Goal: Task Accomplishment & Management: Use online tool/utility

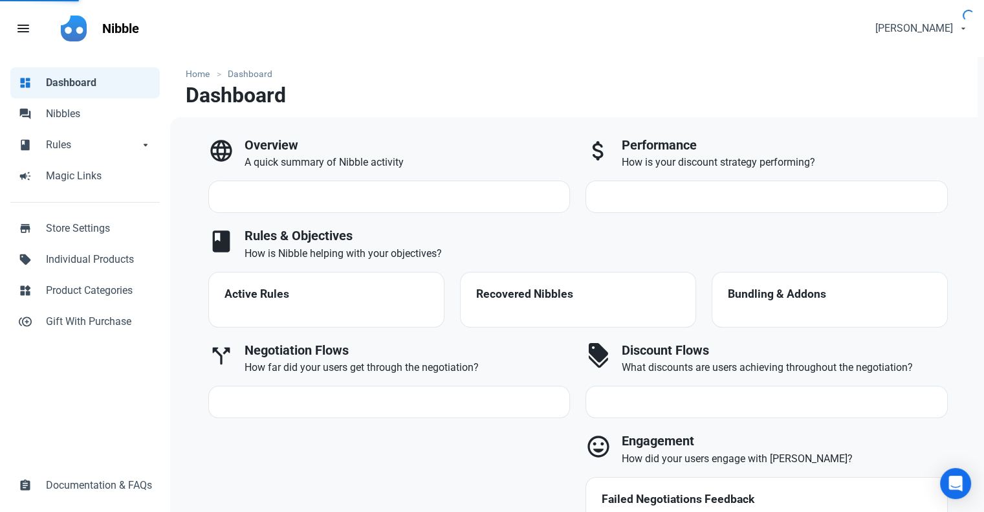
select select "7d"
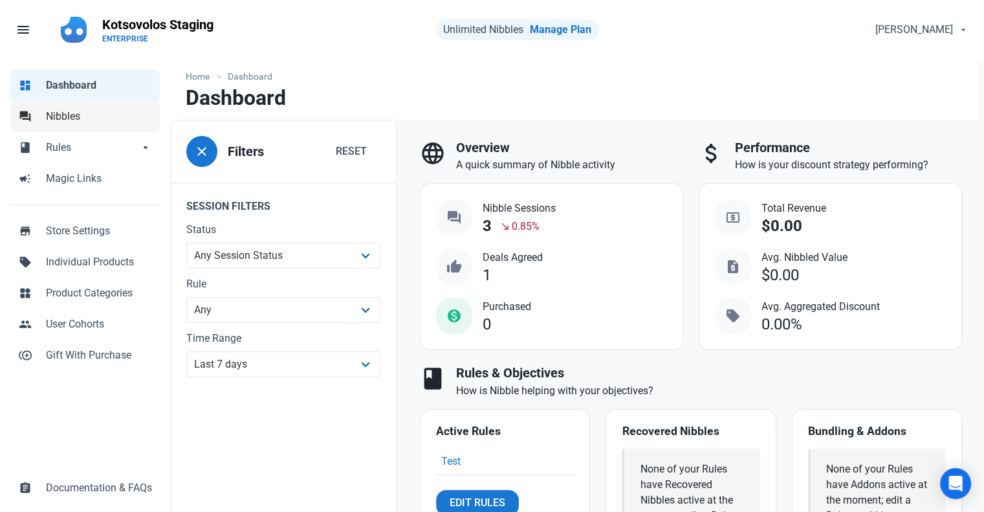
click at [76, 115] on span "Nibbles" at bounding box center [99, 117] width 106 height 16
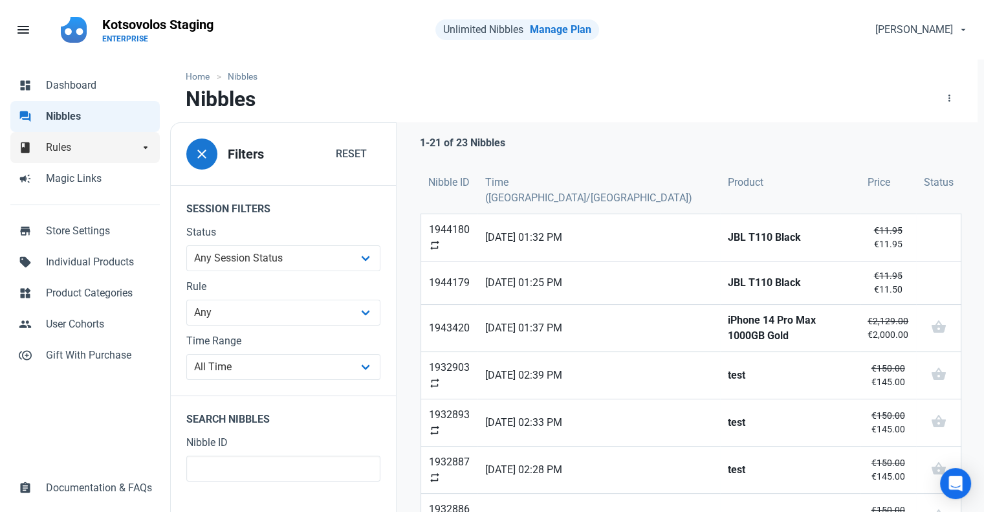
click at [78, 153] on span "Rules" at bounding box center [92, 148] width 93 height 16
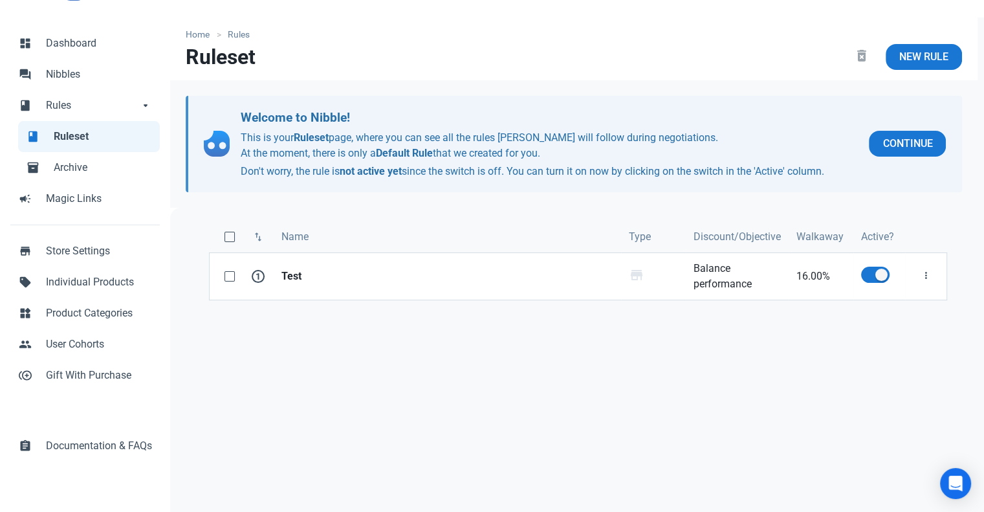
scroll to position [65, 0]
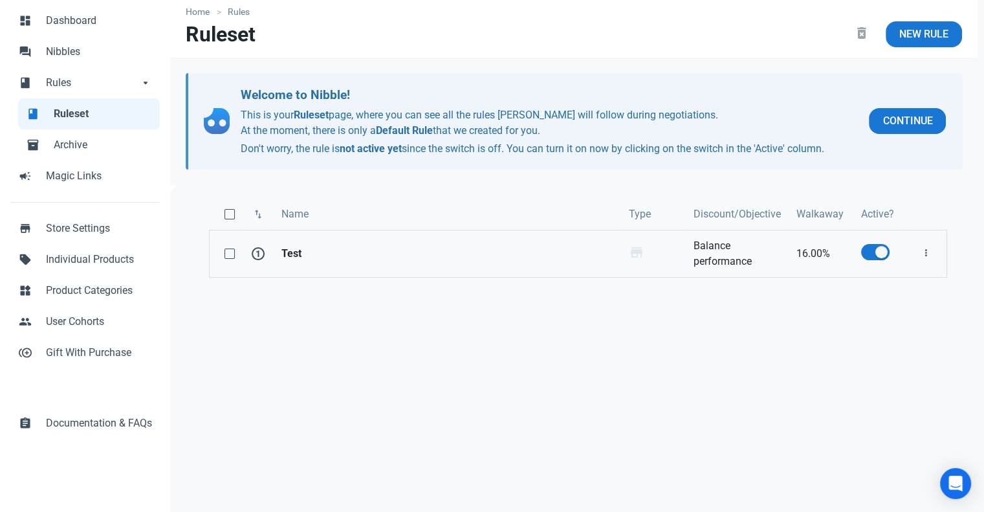
click at [441, 254] on strong "Test" at bounding box center [447, 254] width 332 height 16
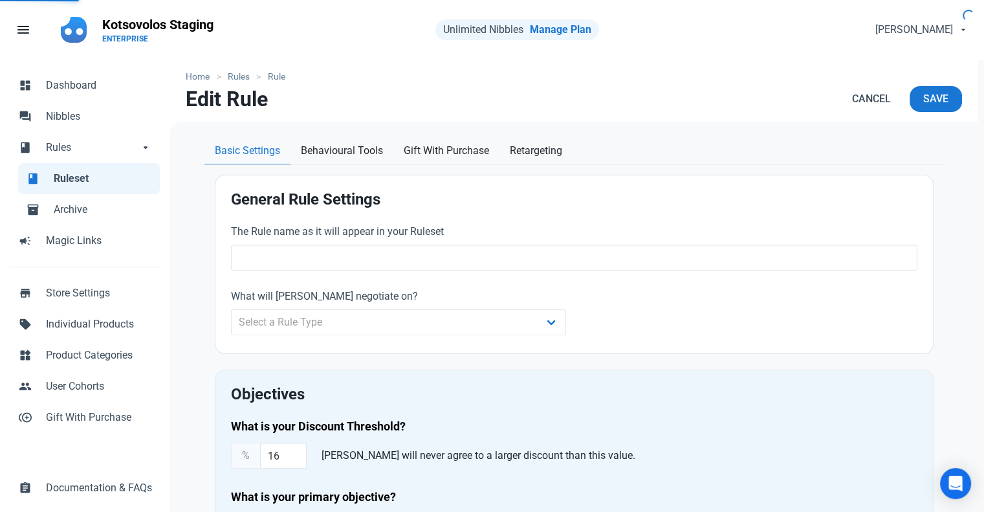
type input "Test"
type input "16.00"
radio input "true"
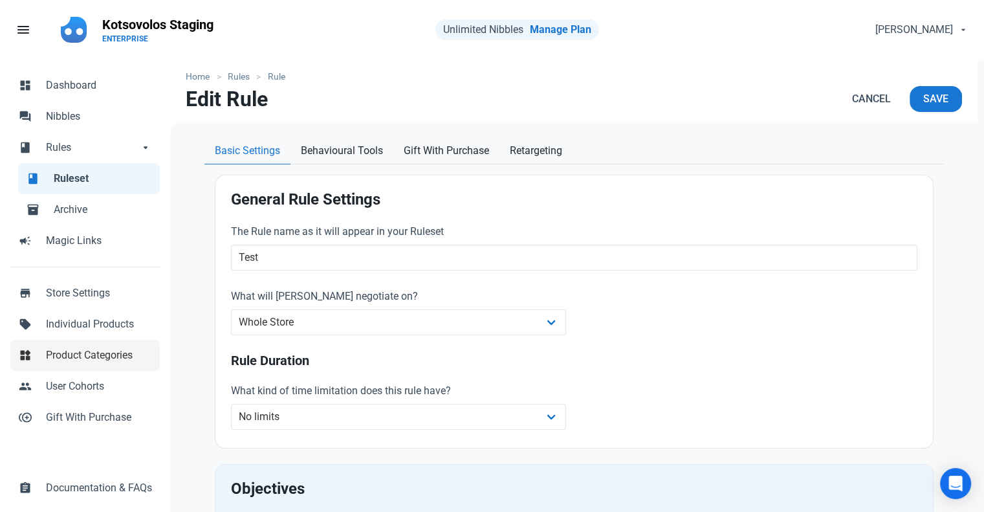
click at [116, 356] on span "Product Categories" at bounding box center [99, 355] width 106 height 16
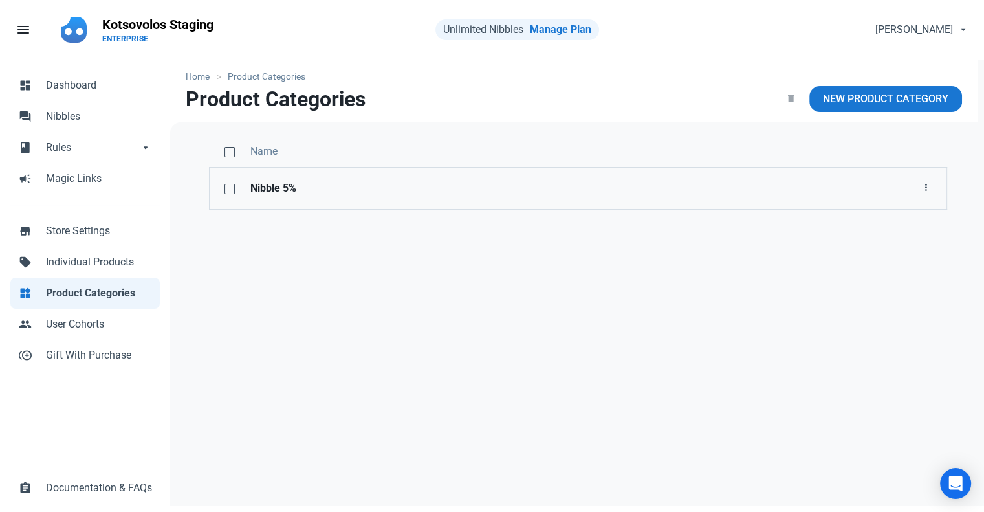
click at [499, 190] on strong "Nibble 5%" at bounding box center [451, 189] width 403 height 16
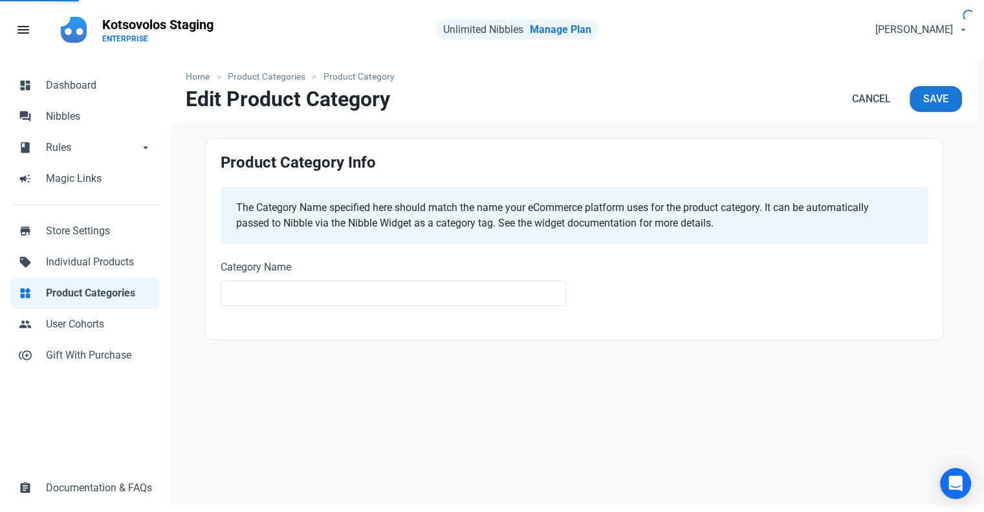
type input "Nibble 5%"
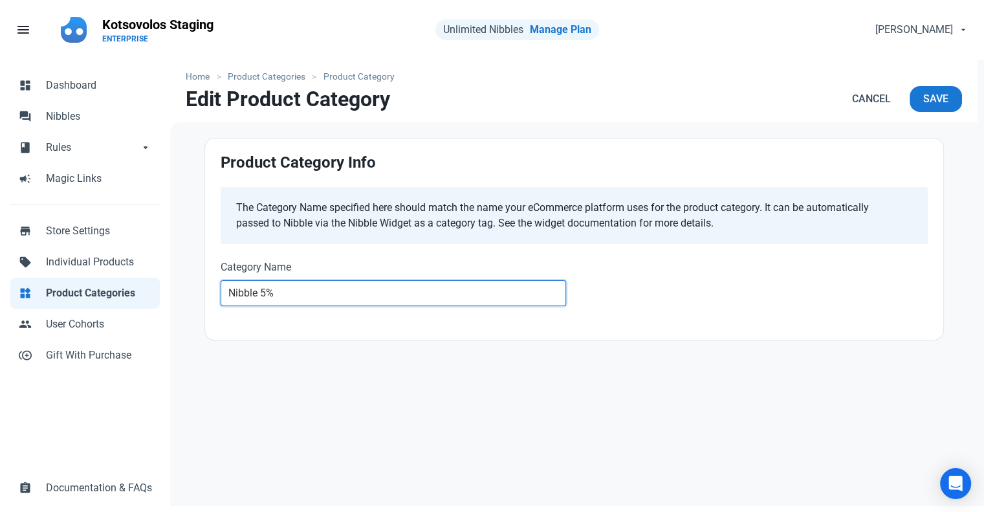
click at [375, 289] on input "Nibble 5%" at bounding box center [394, 293] width 346 height 26
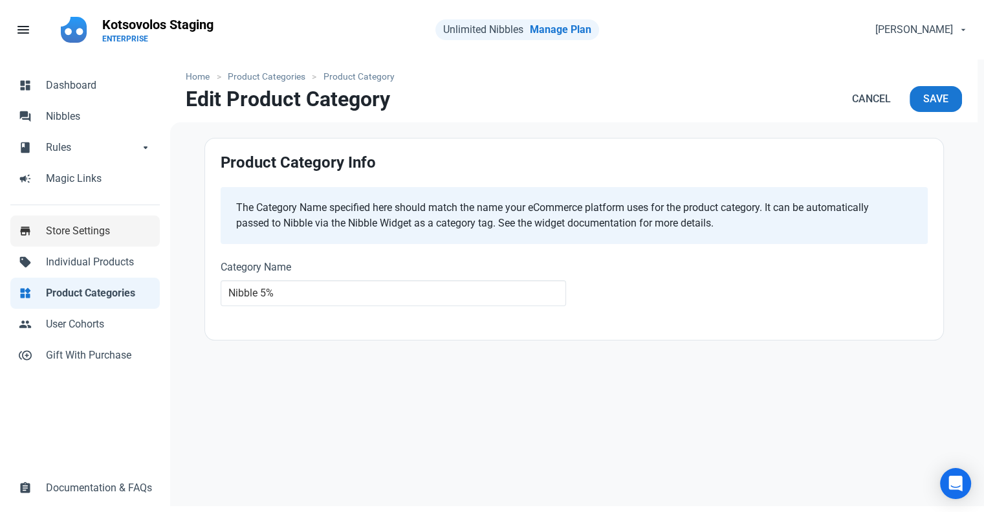
click at [100, 239] on link "store Store Settings" at bounding box center [84, 230] width 149 height 31
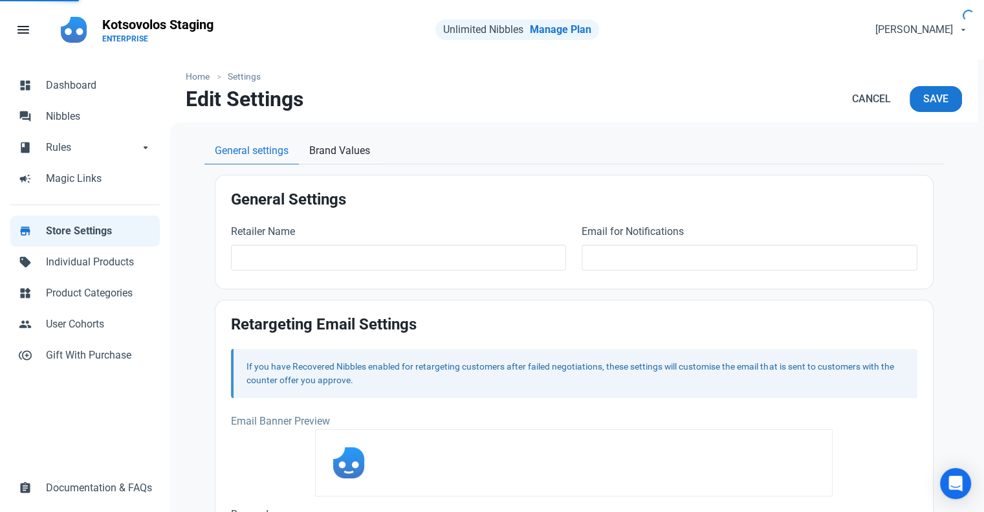
type input "Kotsovolos Staging"
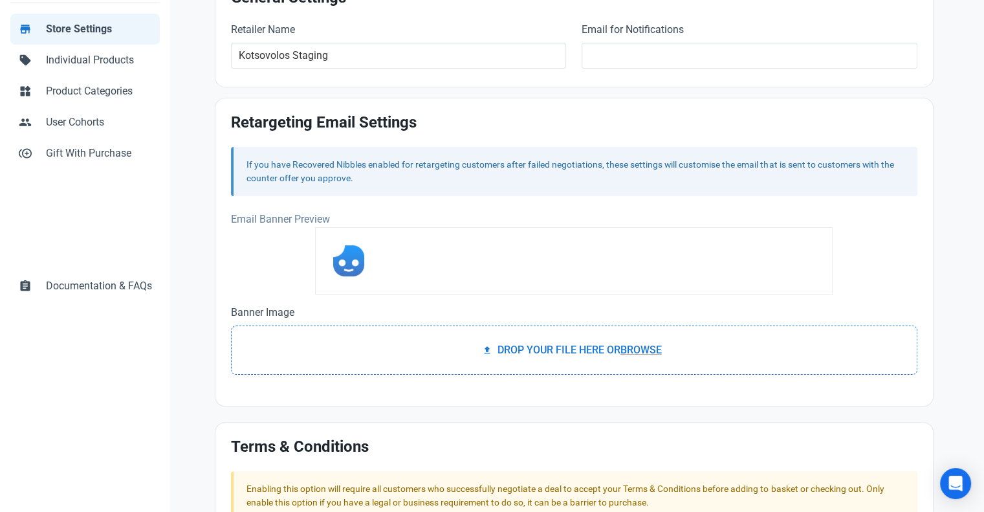
scroll to position [21, 0]
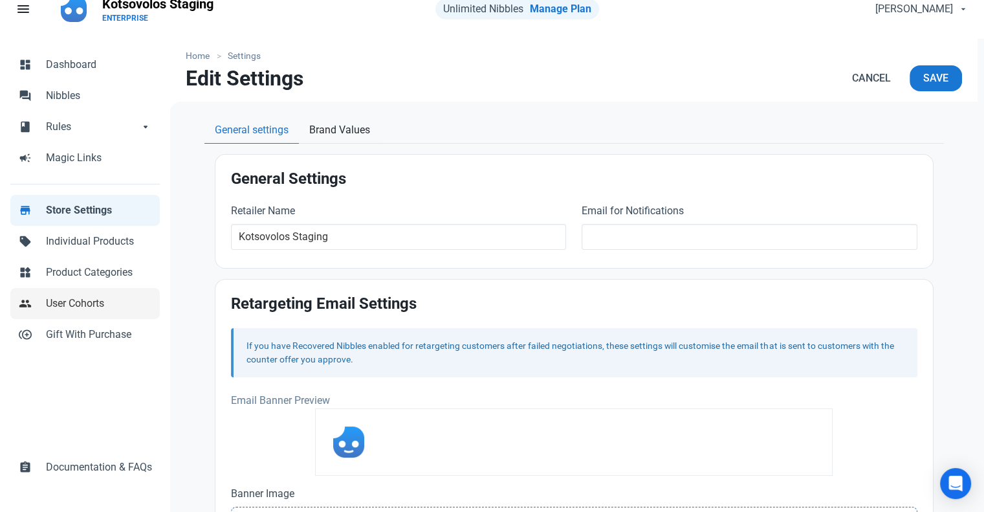
click at [78, 300] on span "User Cohorts" at bounding box center [99, 304] width 106 height 16
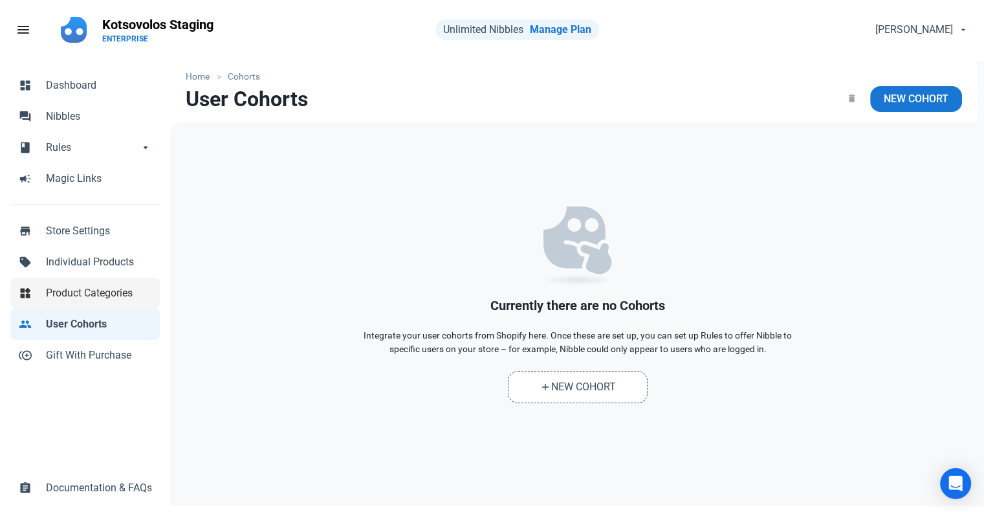
click at [82, 292] on span "Product Categories" at bounding box center [99, 293] width 106 height 16
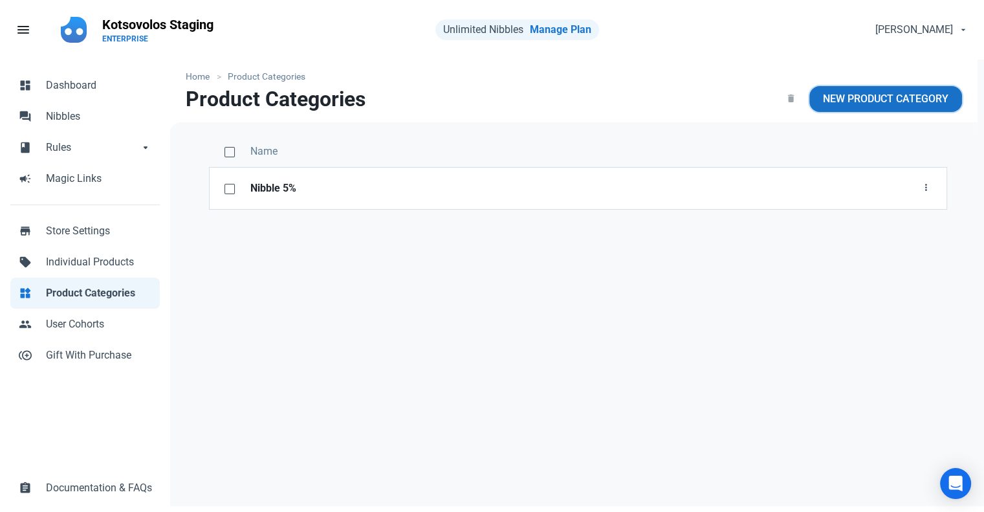
click at [874, 98] on span "New Product Category" at bounding box center [886, 99] width 126 height 16
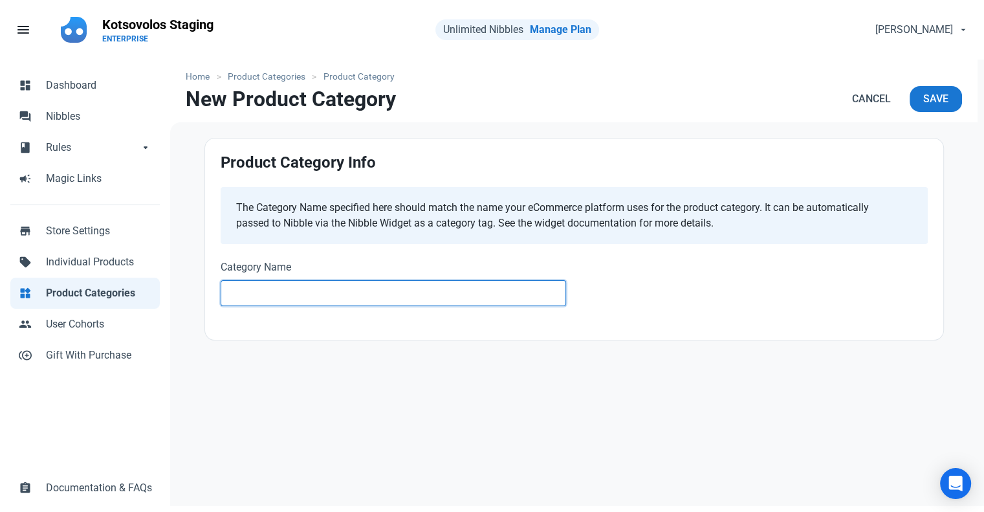
click at [308, 294] on input "text" at bounding box center [394, 293] width 346 height 26
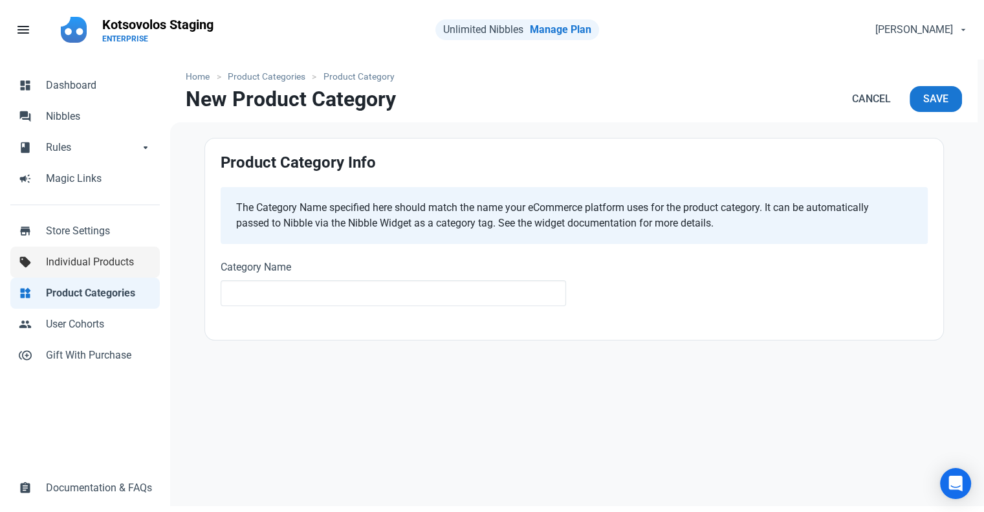
click at [95, 269] on span "Individual Products" at bounding box center [99, 262] width 106 height 16
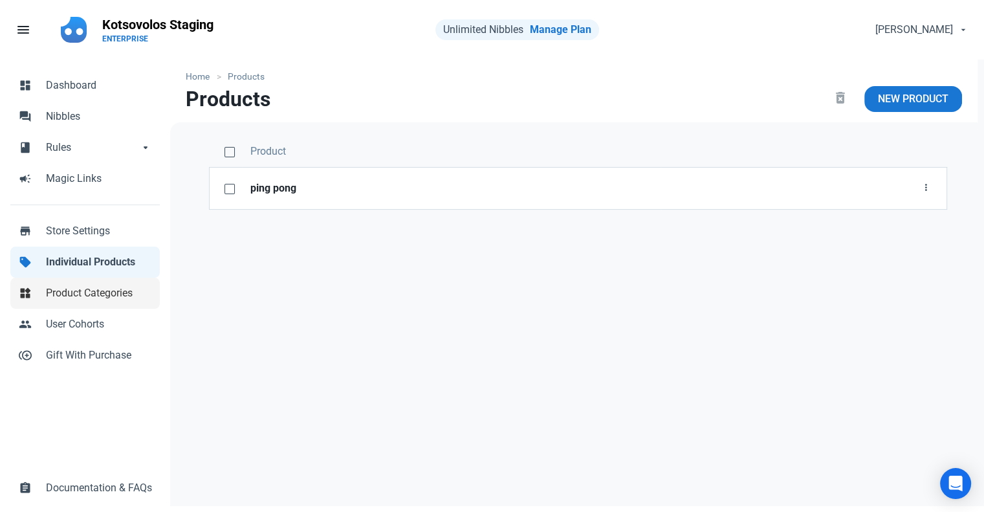
click at [69, 300] on span "Product Categories" at bounding box center [99, 293] width 106 height 16
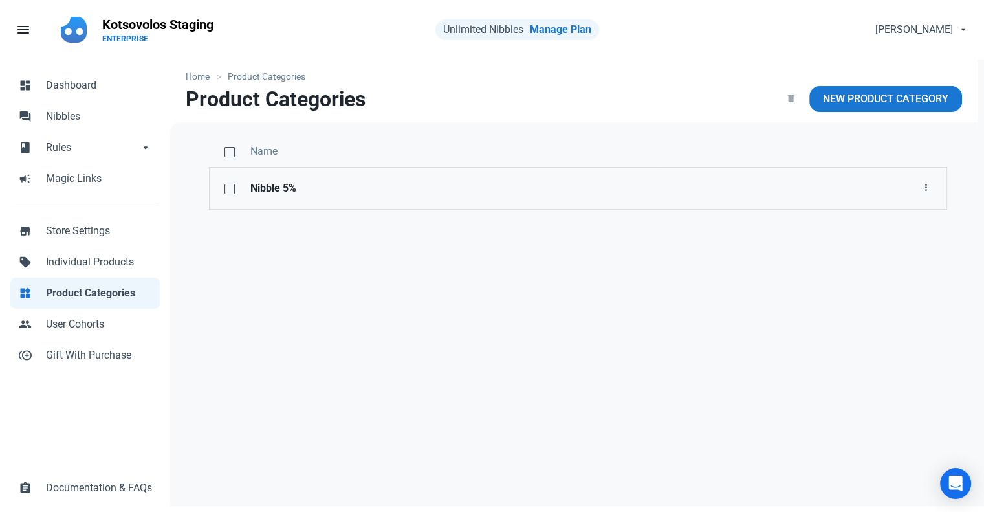
click at [280, 196] on link "Nibble 5%" at bounding box center [452, 188] width 419 height 41
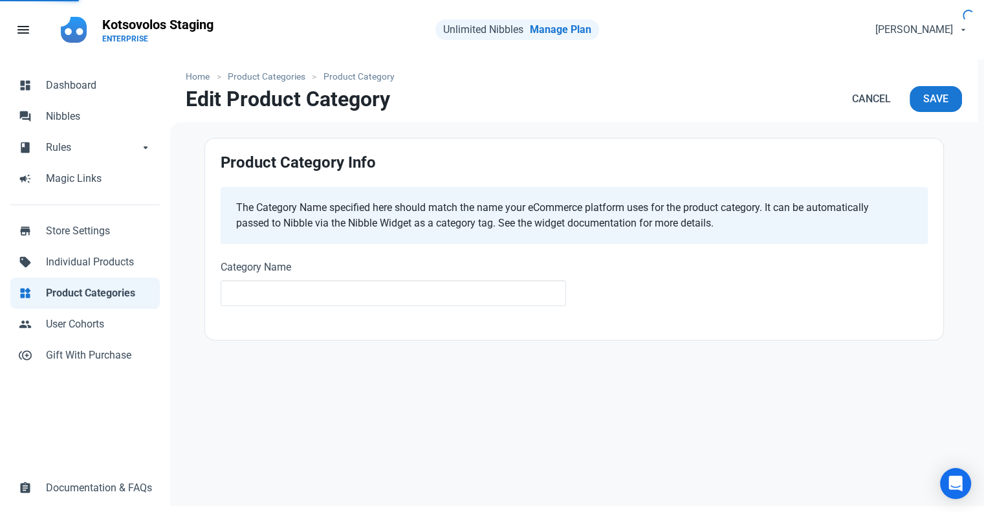
type input "Nibble 5%"
click at [738, 217] on div "The Category Name specified here should match the name your eCommerce platform …" at bounding box center [569, 215] width 666 height 31
click at [65, 151] on span "Rules" at bounding box center [92, 148] width 93 height 16
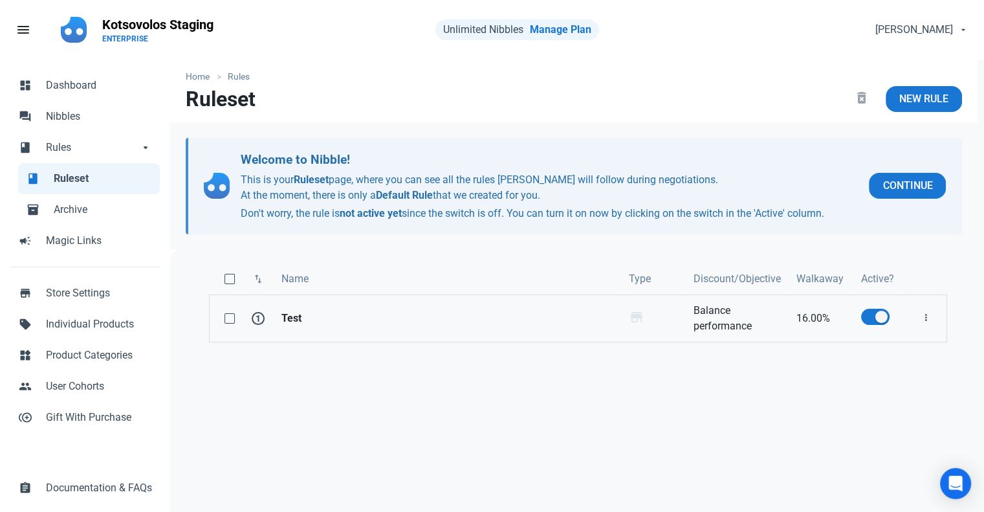
click at [509, 320] on strong "Test" at bounding box center [447, 319] width 332 height 16
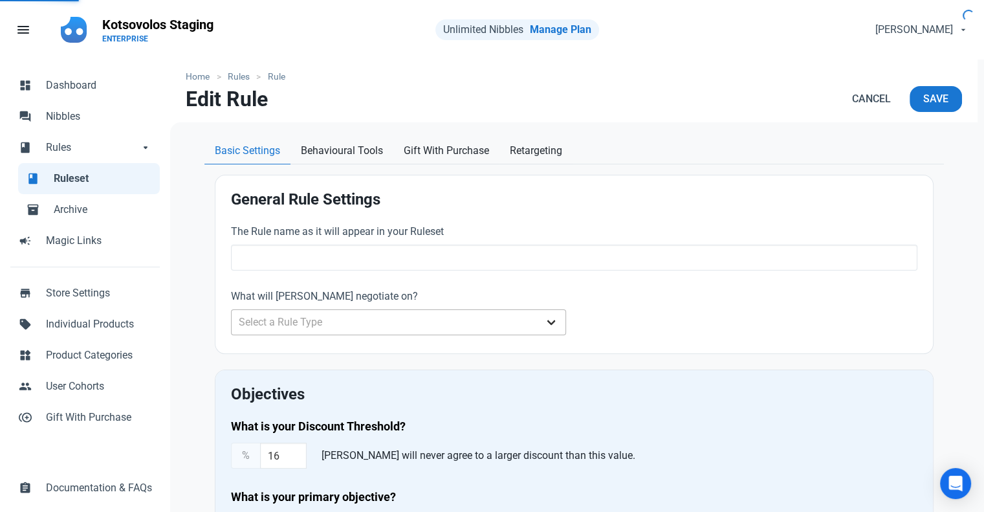
type input "Test"
type input "16.00"
radio input "true"
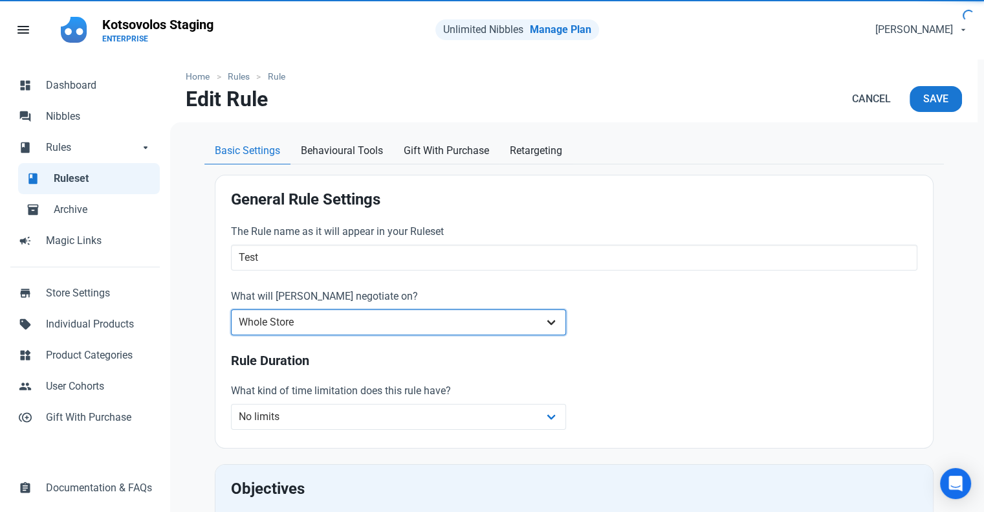
click at [457, 322] on select "Whole Store Individual Products Product Categories Cart" at bounding box center [399, 322] width 336 height 26
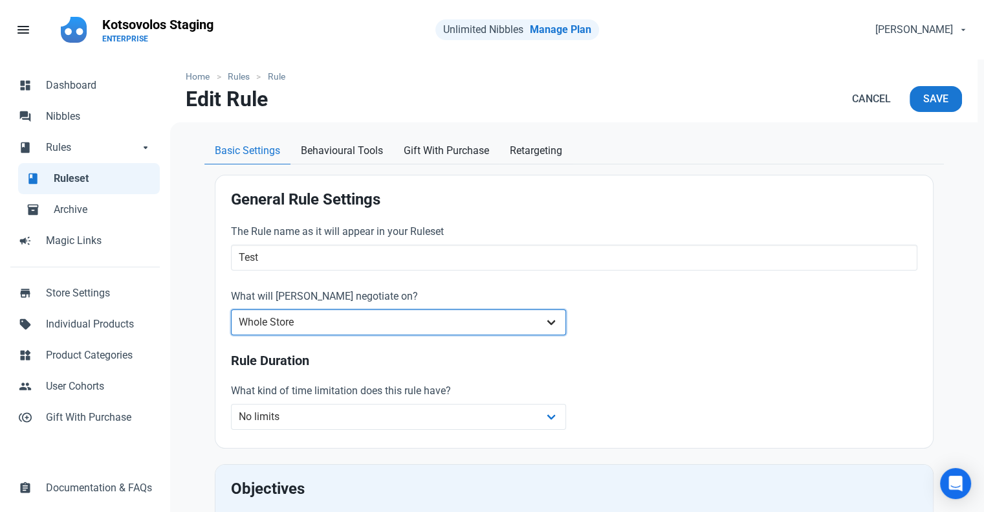
select select "product_category"
click at [231, 309] on select "Whole Store Individual Products Product Categories Cart" at bounding box center [399, 322] width 336 height 26
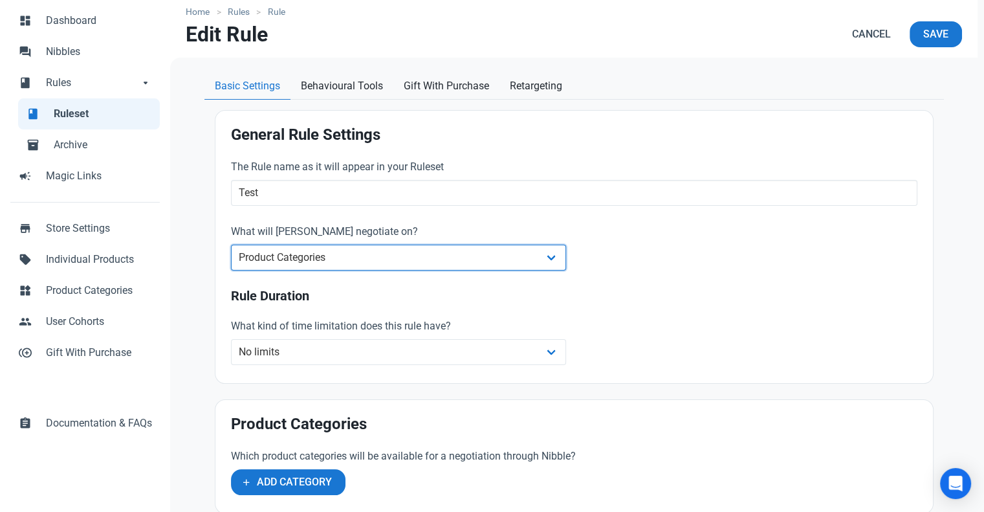
scroll to position [129, 0]
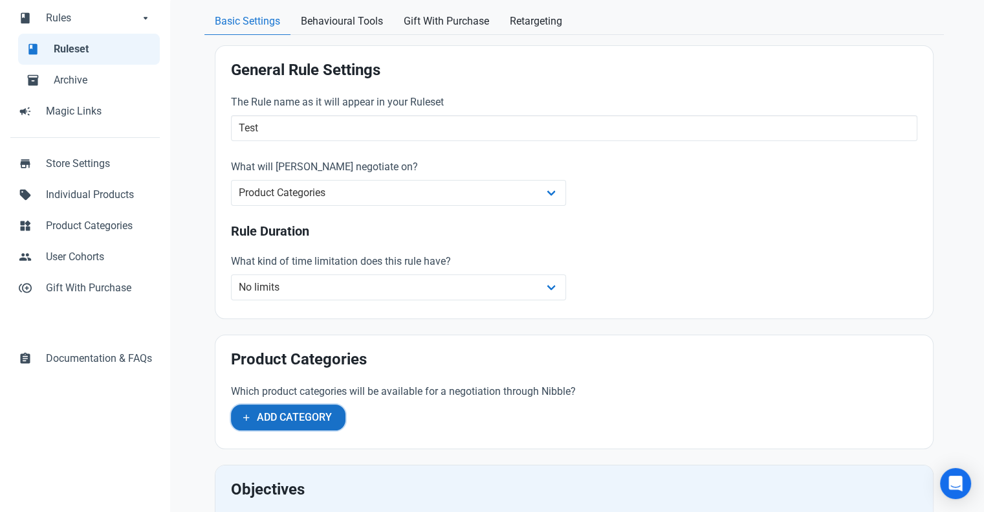
click at [316, 415] on span "Add Category" at bounding box center [294, 418] width 75 height 16
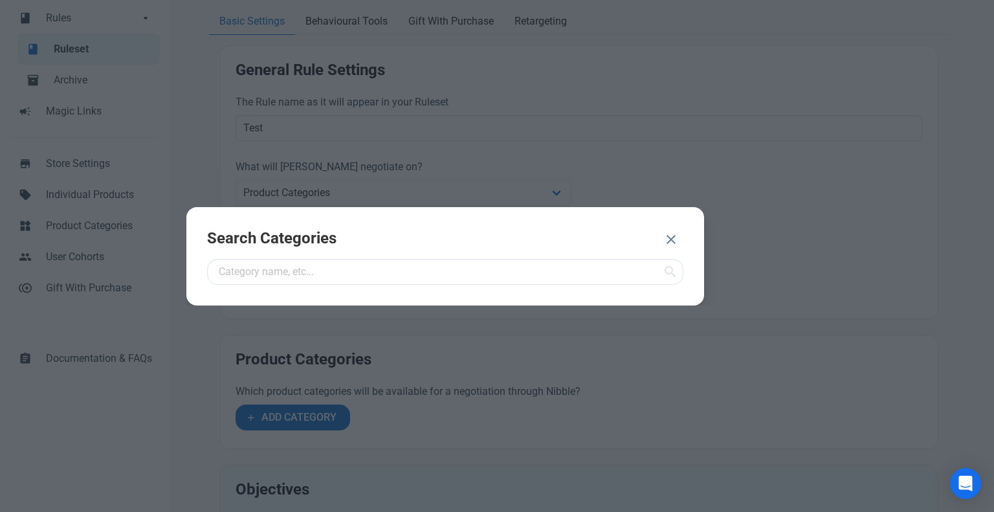
click at [393, 346] on div at bounding box center [497, 256] width 994 height 512
drag, startPoint x: 663, startPoint y: 240, endPoint x: 632, endPoint y: 253, distance: 33.6
click at [660, 240] on button "button" at bounding box center [671, 241] width 25 height 26
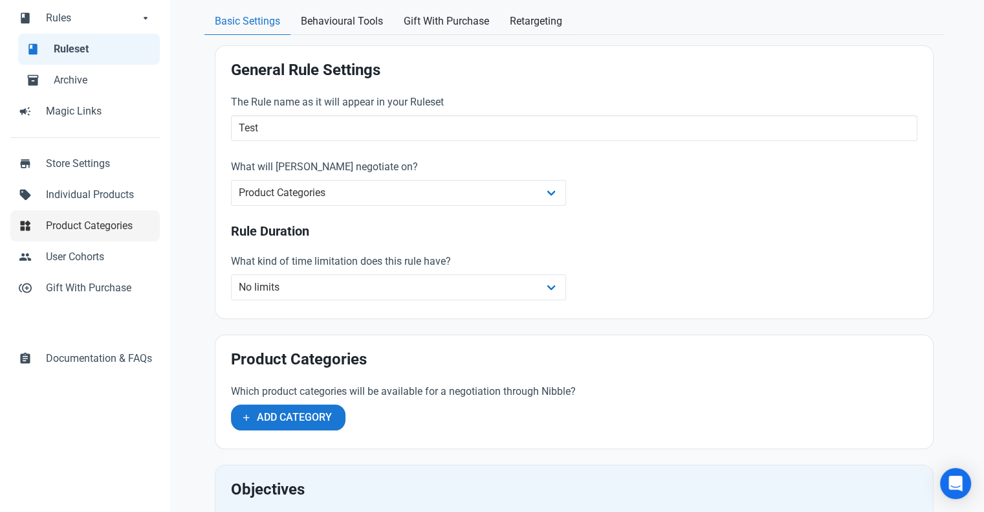
click at [100, 224] on span "Product Categories" at bounding box center [99, 226] width 106 height 16
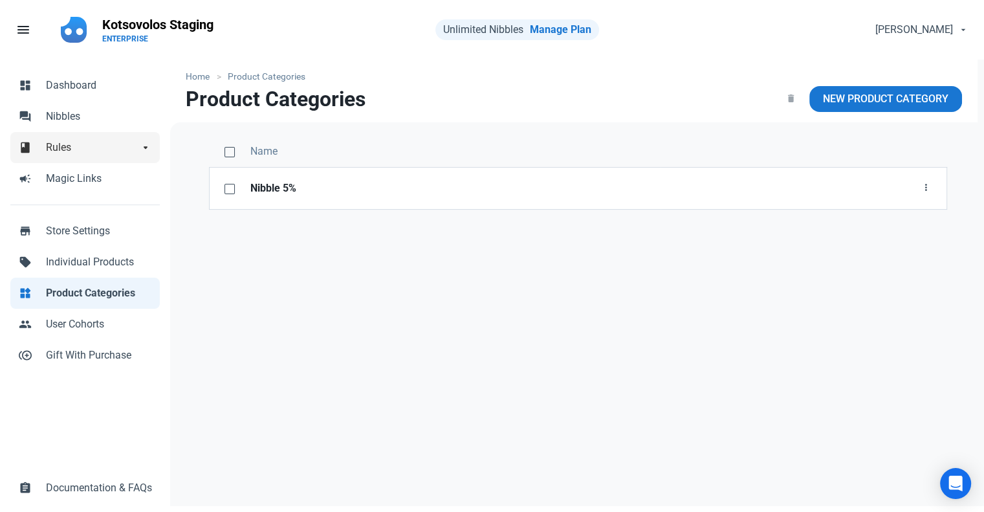
click at [65, 142] on span "Rules" at bounding box center [92, 148] width 93 height 16
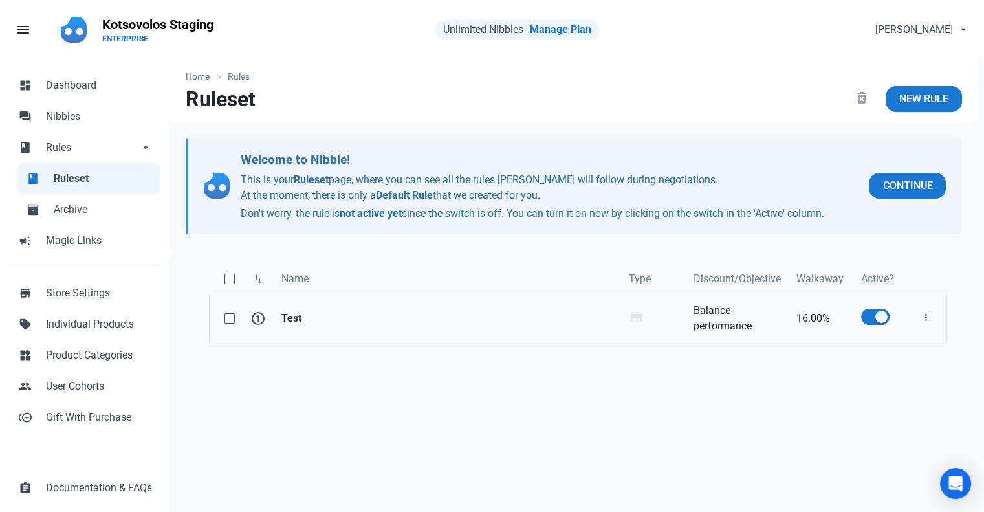
click at [505, 324] on strong "Test" at bounding box center [447, 319] width 332 height 16
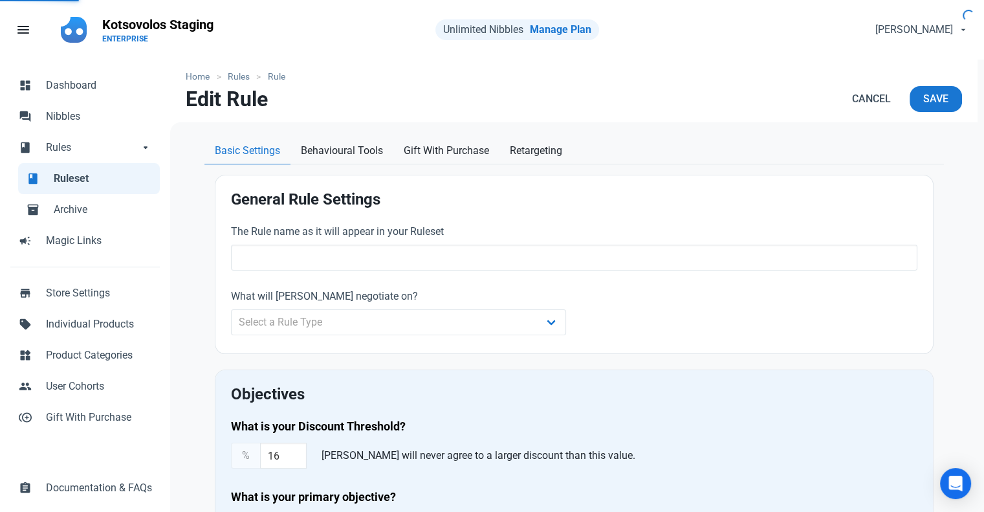
type input "Test"
type input "16.00"
radio input "true"
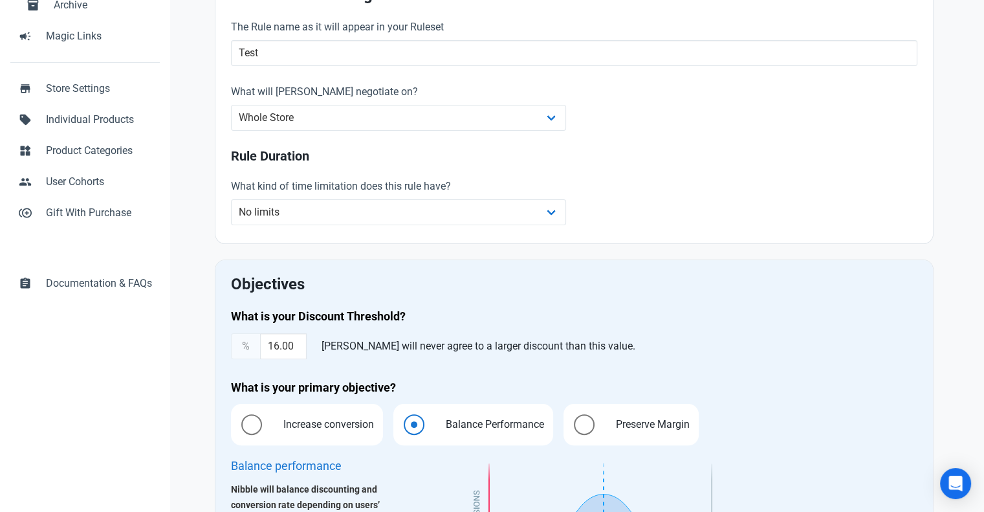
scroll to position [129, 0]
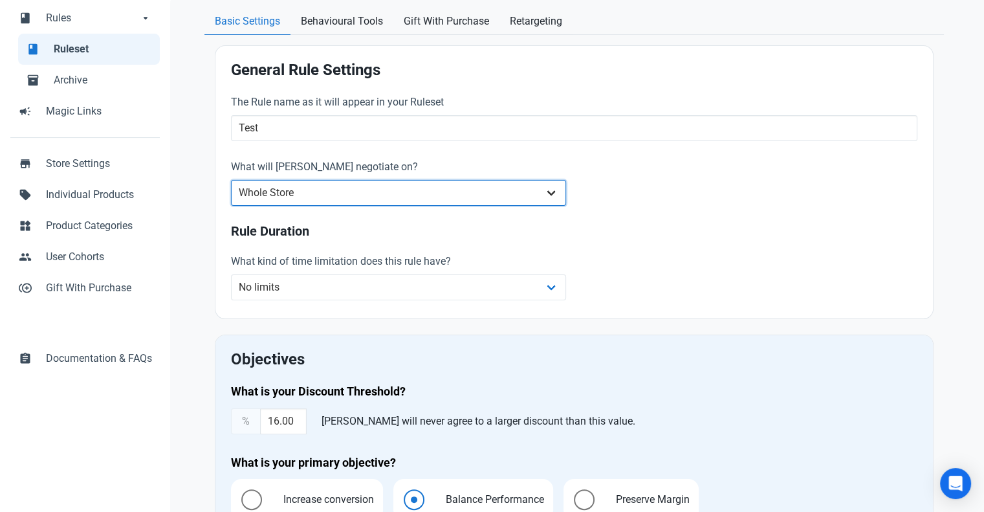
click at [326, 193] on select "Whole Store Individual Products Product Categories Cart" at bounding box center [399, 193] width 336 height 26
select select "product_category"
click at [231, 180] on select "Whole Store Individual Products Product Categories Cart" at bounding box center [399, 193] width 336 height 26
